Goal: Check status: Check status

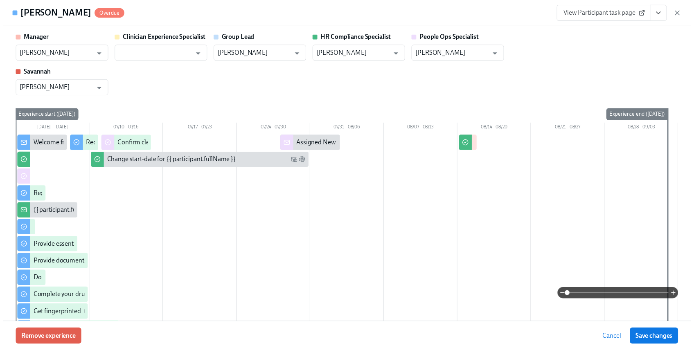
scroll to position [0, 11366]
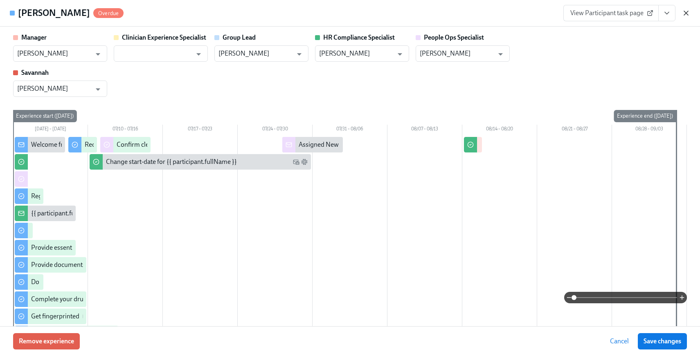
click at [689, 12] on icon "button" at bounding box center [686, 13] width 8 height 8
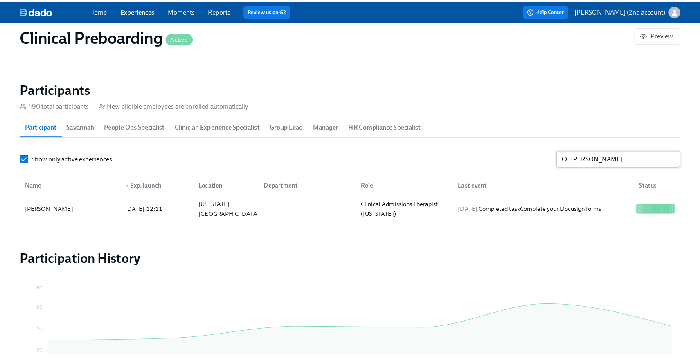
scroll to position [0, 11360]
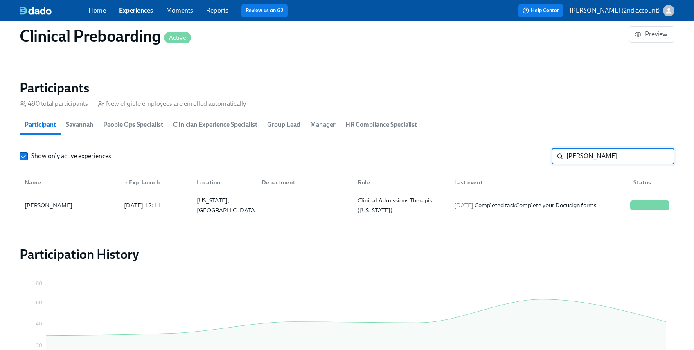
click at [591, 151] on input "[PERSON_NAME]" at bounding box center [620, 156] width 108 height 16
paste input "[PERSON_NAME]"
type input "[PERSON_NAME]"
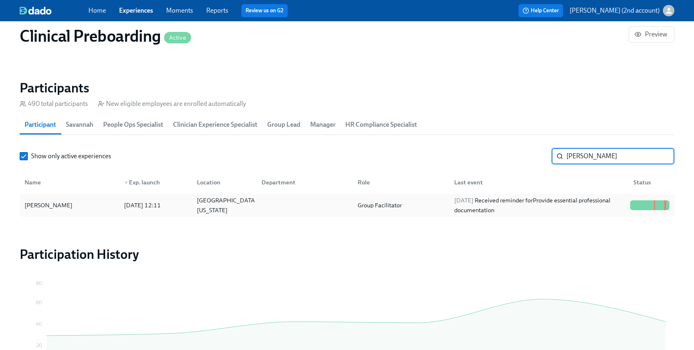
click at [525, 200] on div "[DATE] Received reminder for Provide essential professional documentation" at bounding box center [539, 206] width 176 height 20
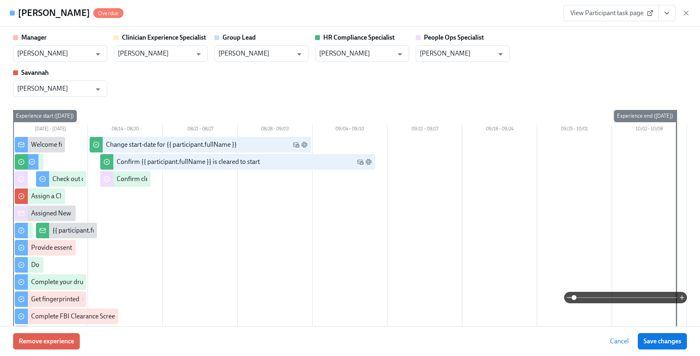
click at [671, 14] on icon "View task page" at bounding box center [667, 13] width 8 height 8
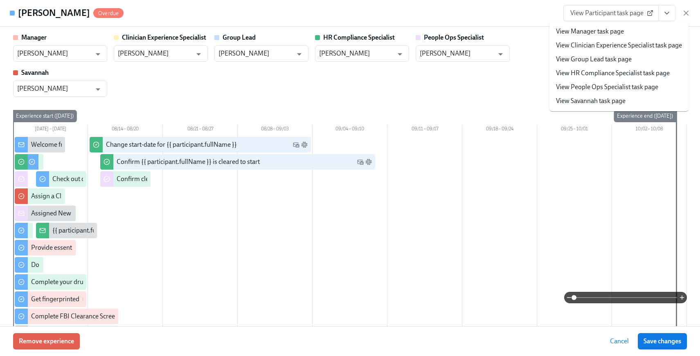
click at [625, 84] on link "View People Ops Specialist task page" at bounding box center [607, 87] width 102 height 9
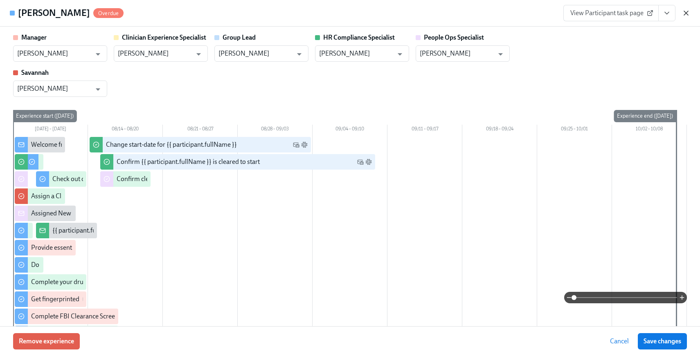
click at [687, 13] on icon "button" at bounding box center [686, 13] width 8 height 8
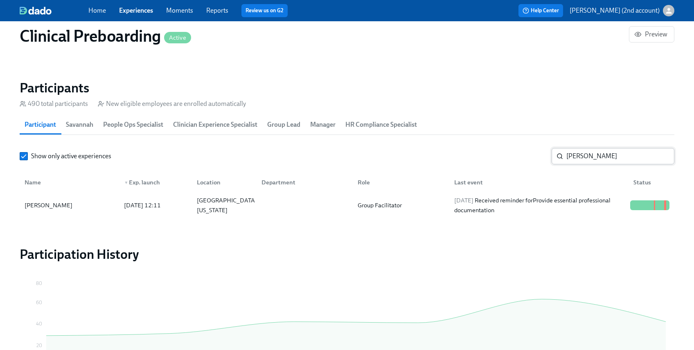
click at [607, 150] on input "[PERSON_NAME]" at bounding box center [620, 156] width 108 height 16
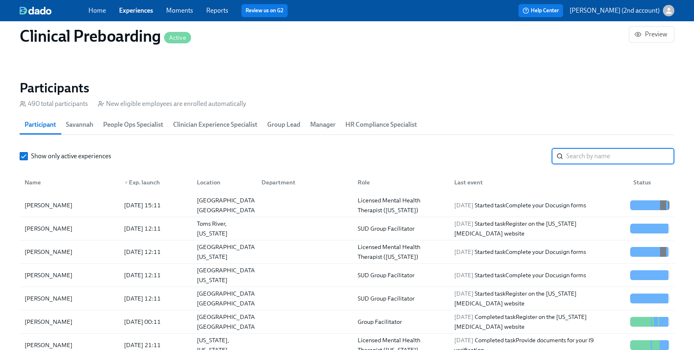
paste input "[PERSON_NAME]"
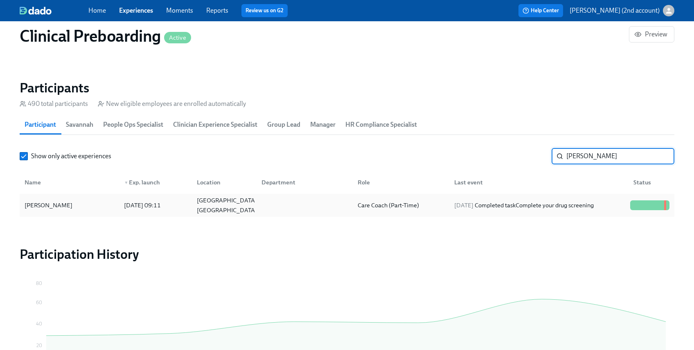
type input "[PERSON_NAME]"
click at [526, 205] on div "[DATE] Completed task Complete your drug screening" at bounding box center [524, 206] width 146 height 10
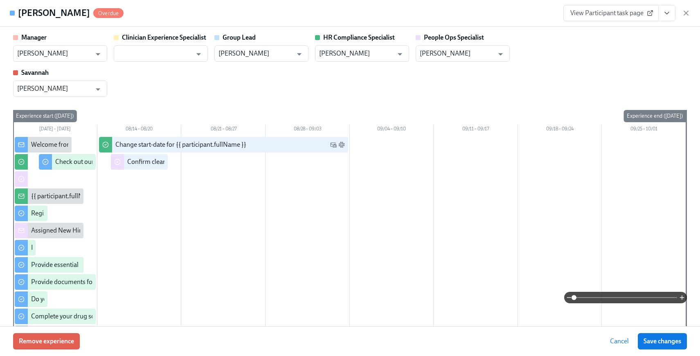
click at [663, 13] on icon "View task page" at bounding box center [667, 13] width 8 height 8
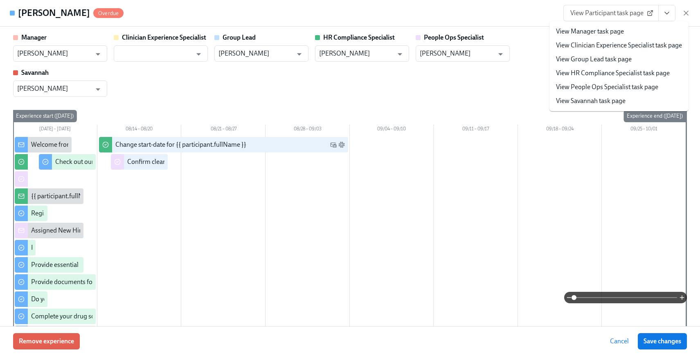
click at [604, 91] on link "View People Ops Specialist task page" at bounding box center [607, 87] width 102 height 9
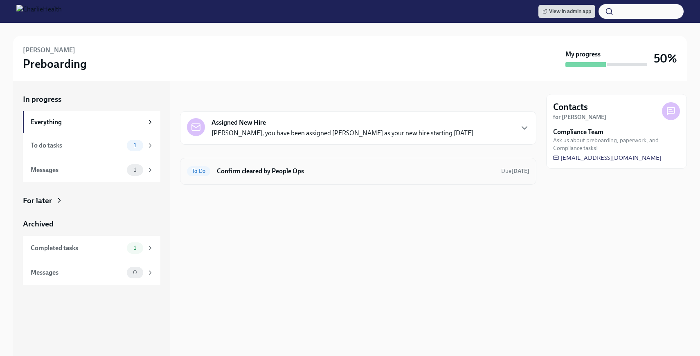
click at [219, 176] on div "To Do Confirm cleared by People Ops Due tomorrow" at bounding box center [358, 171] width 343 height 13
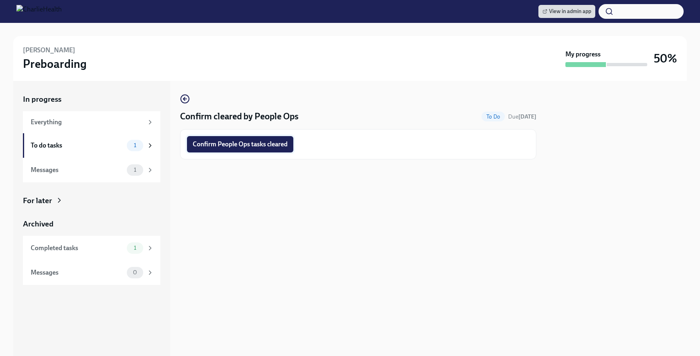
click at [225, 147] on span "Confirm People Ops tasks cleared" at bounding box center [240, 144] width 95 height 8
